Goal: Task Accomplishment & Management: Manage account settings

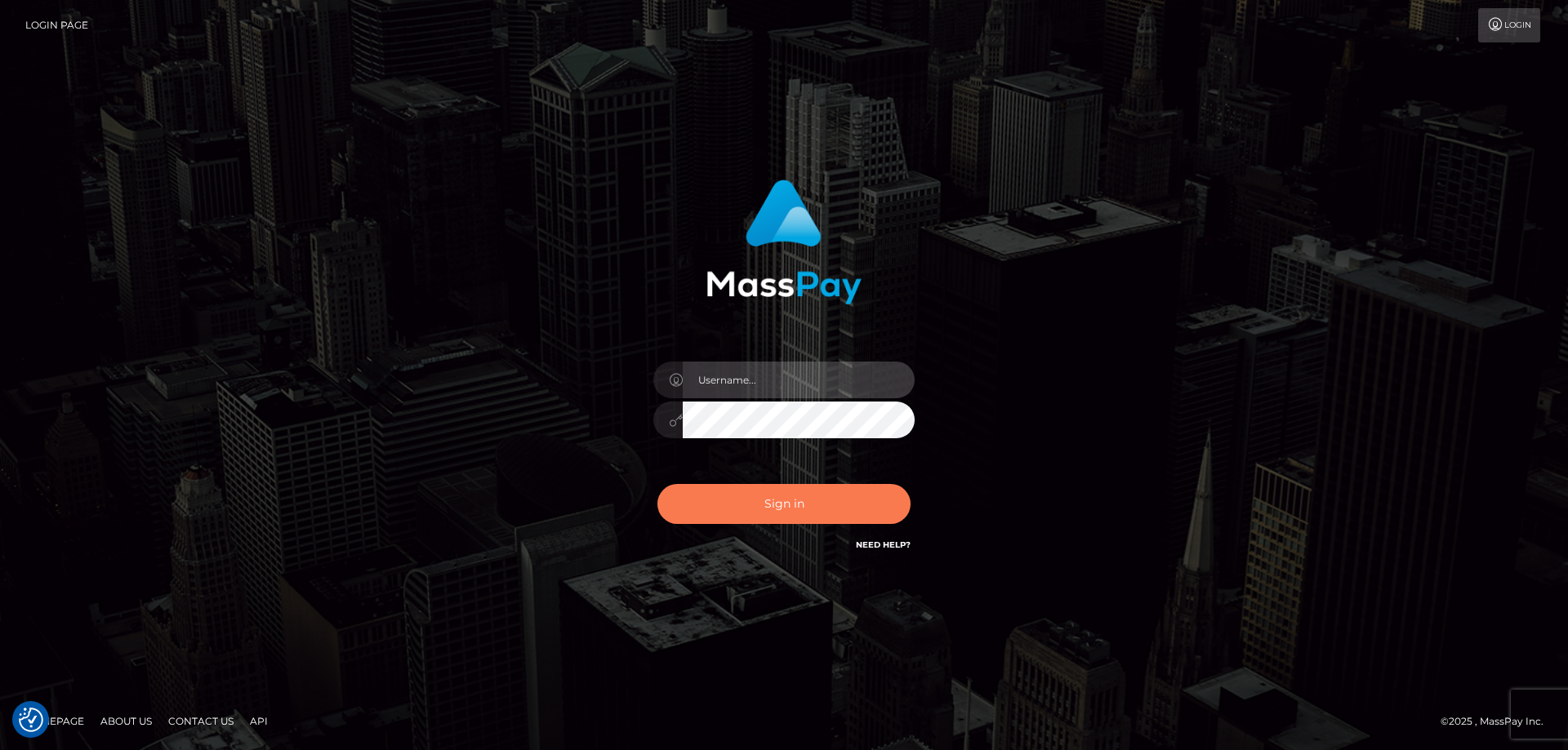
type input "emmy.navach"
click at [784, 509] on button "Sign in" at bounding box center [784, 504] width 253 height 40
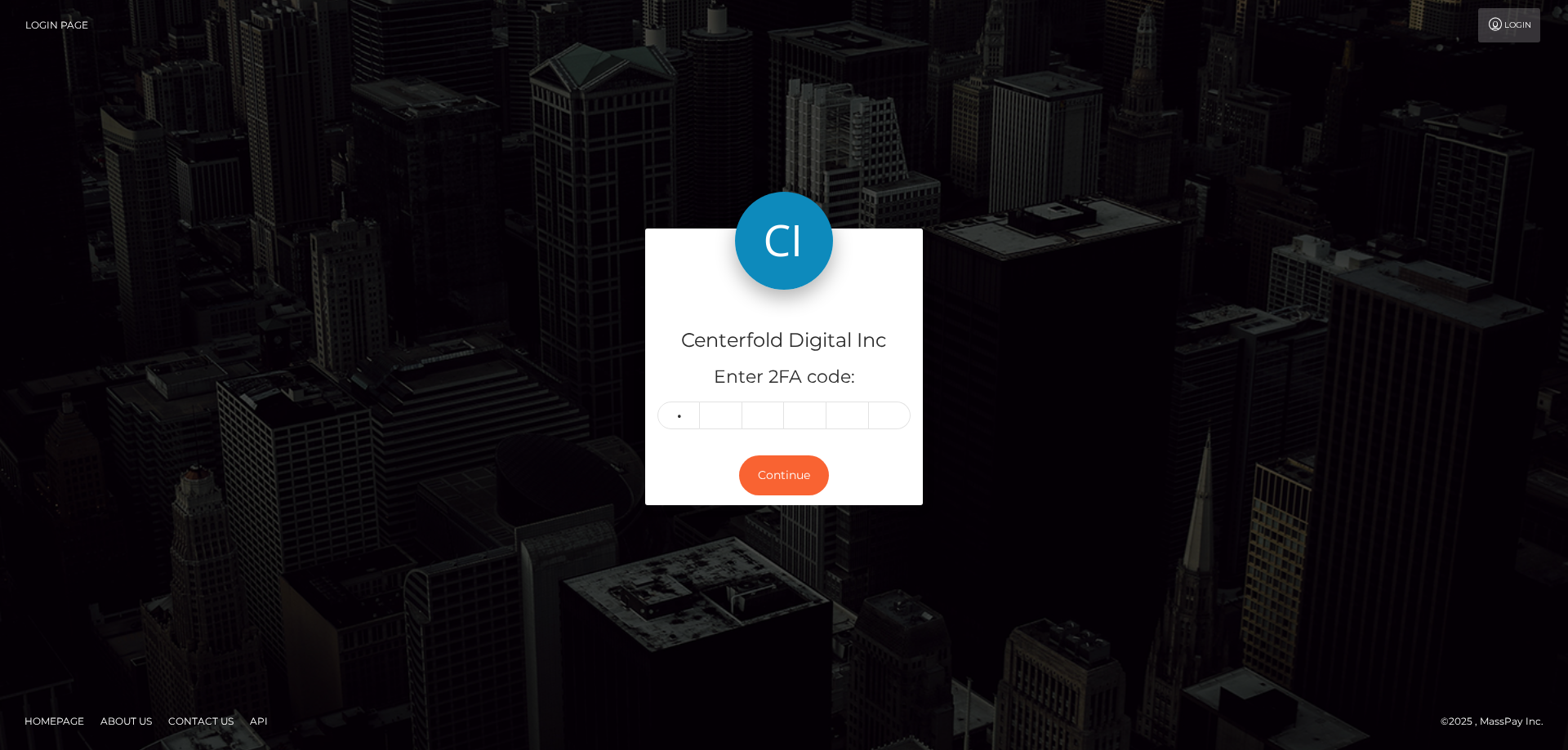
type input "4"
type input "1"
type input "4"
type input "7"
type input "3"
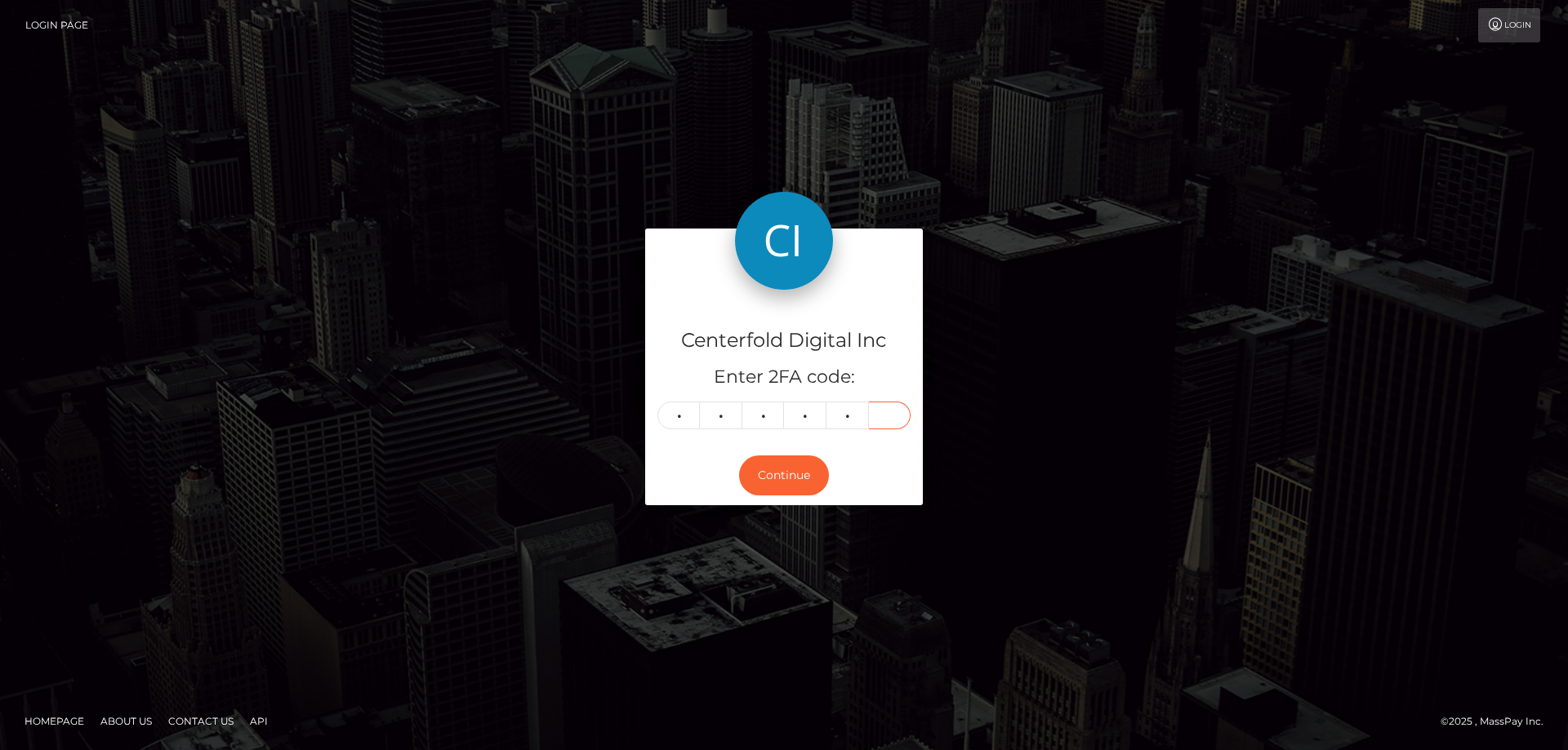
type input "1"
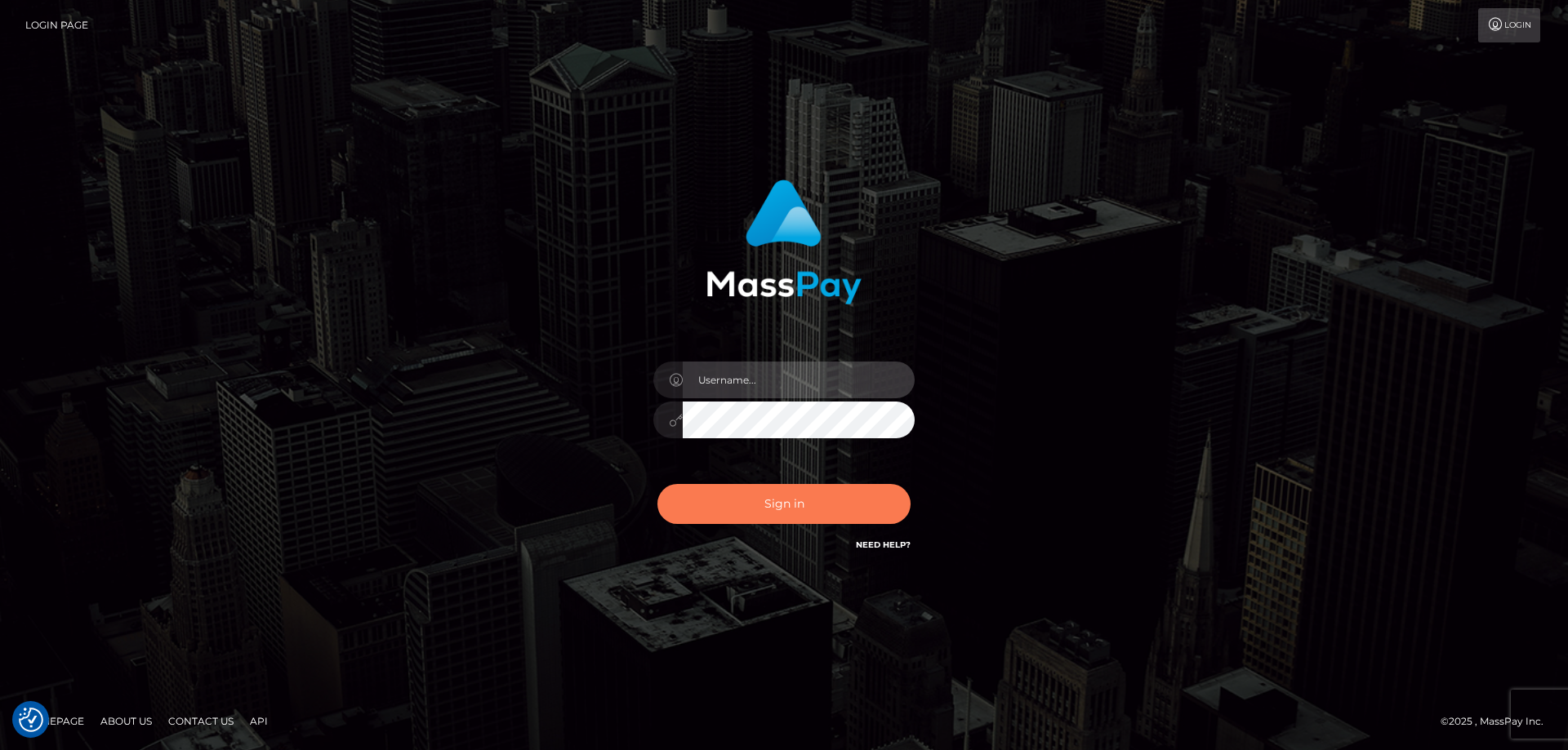
type input "emmy.navach"
click at [725, 503] on button "Sign in" at bounding box center [784, 504] width 253 height 40
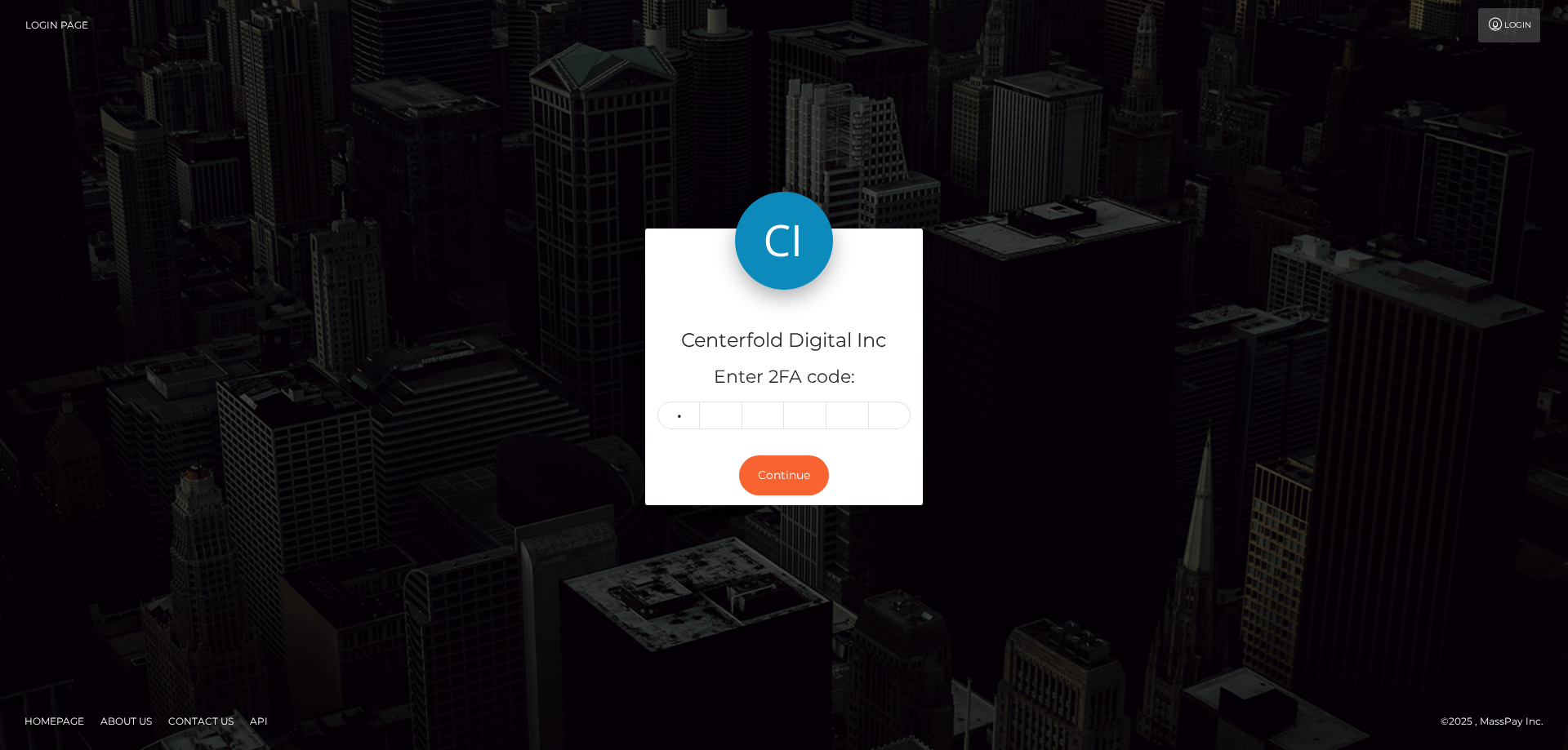
type input "9"
type input "0"
type input "8"
type input "3"
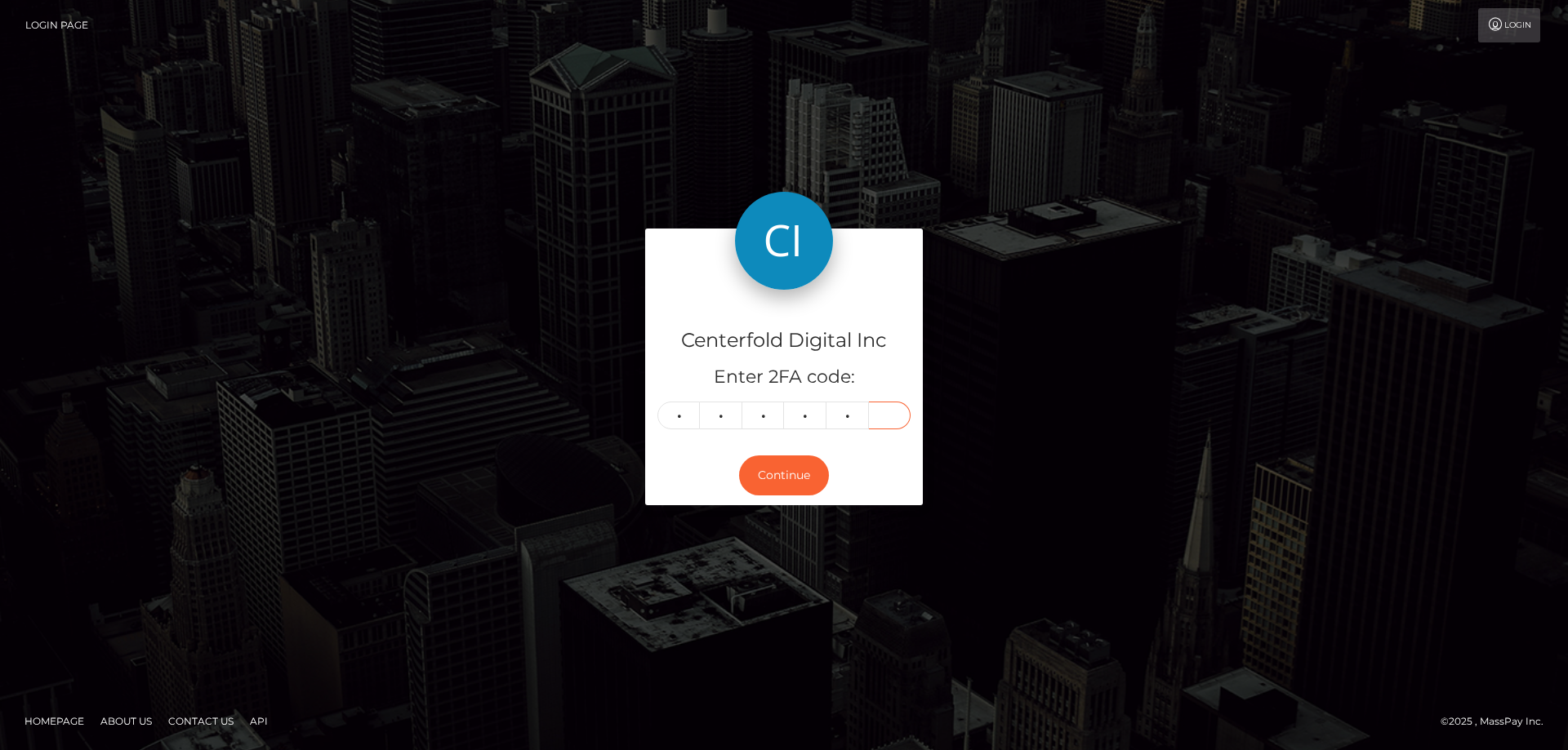
type input "5"
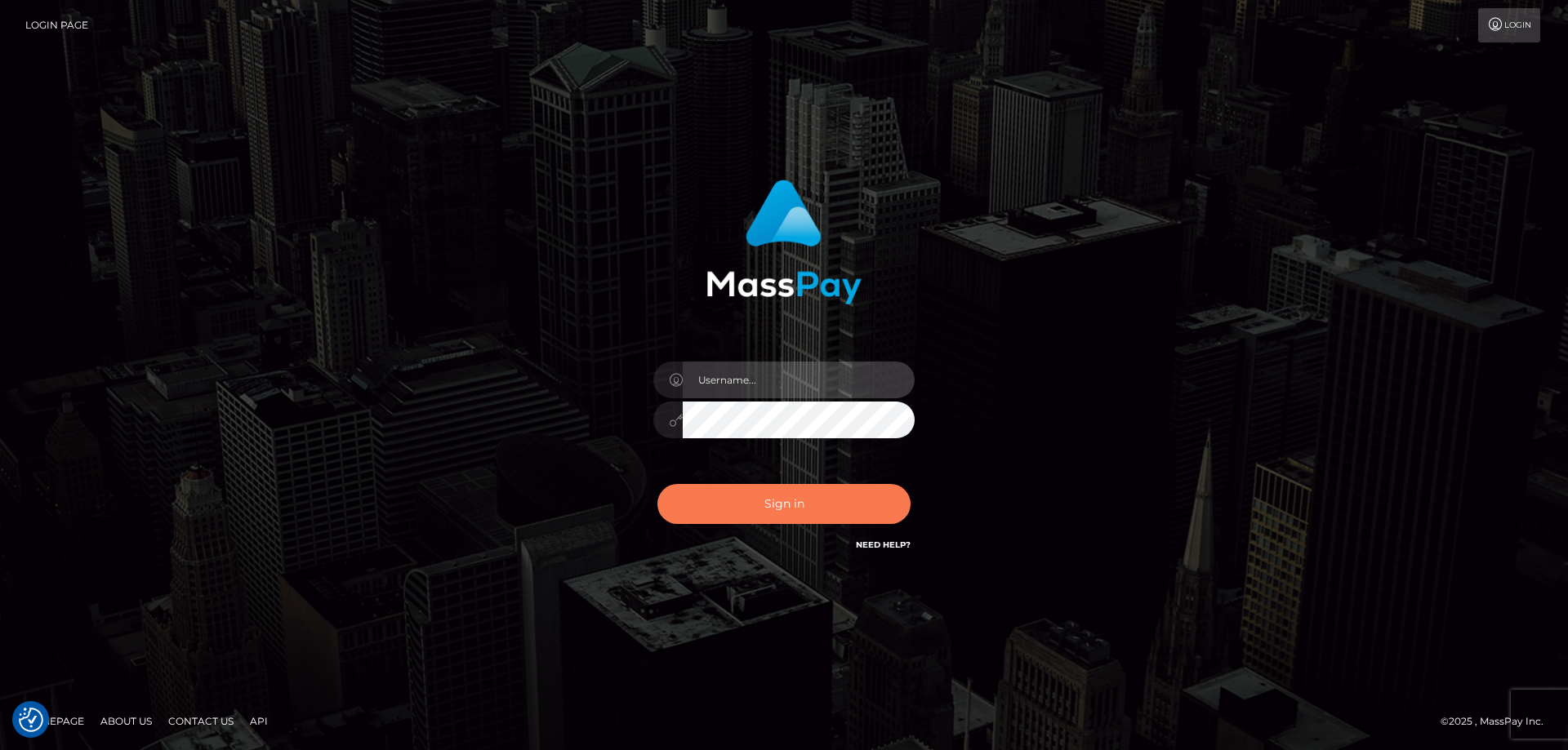
type input "emmy.navach"
click at [767, 502] on button "Sign in" at bounding box center [784, 504] width 253 height 40
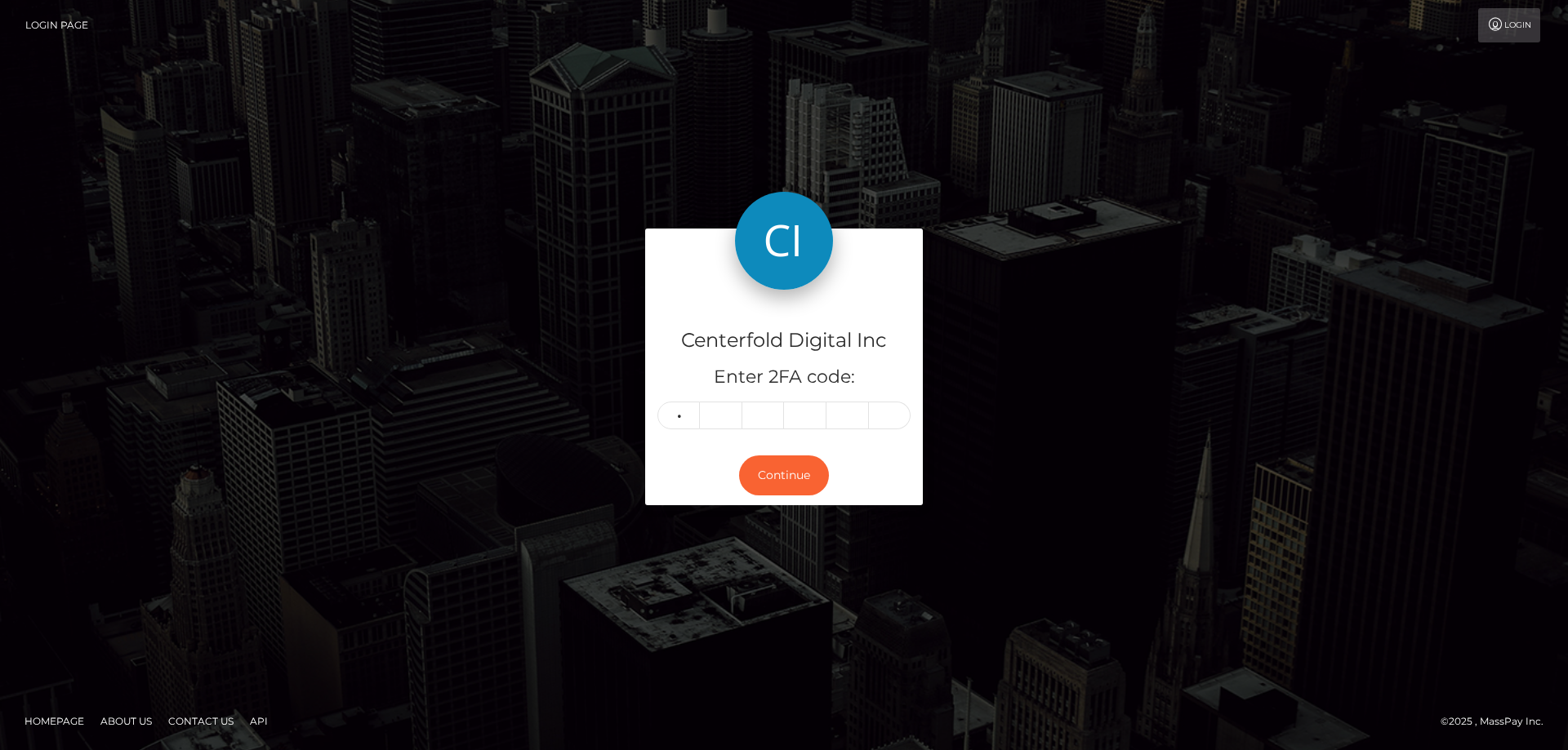
type input "6"
type input "1"
type input "5"
type input "8"
type input "9"
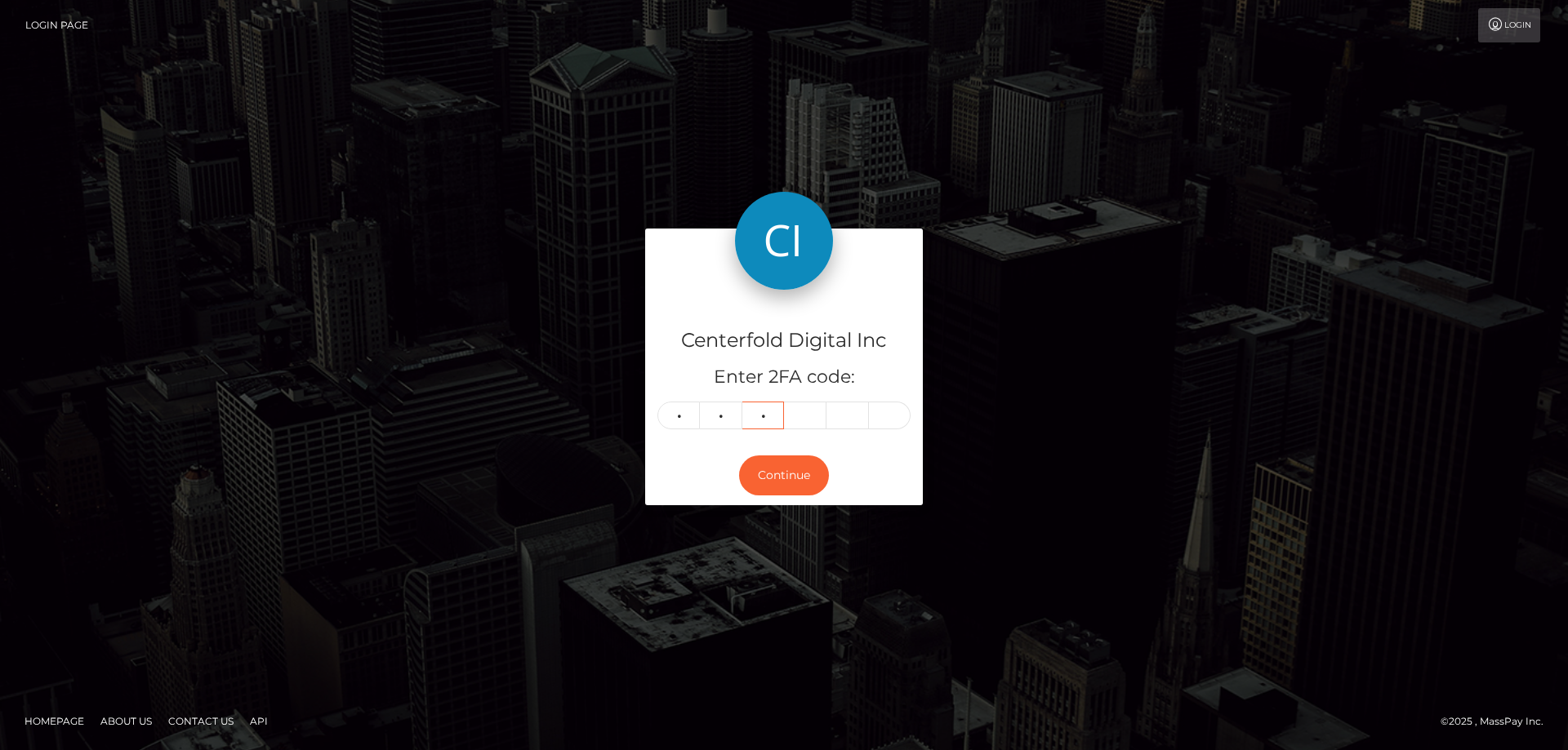
type input "2"
type input "8"
type input "0"
type input "2"
